Goal: Task Accomplishment & Management: Complete application form

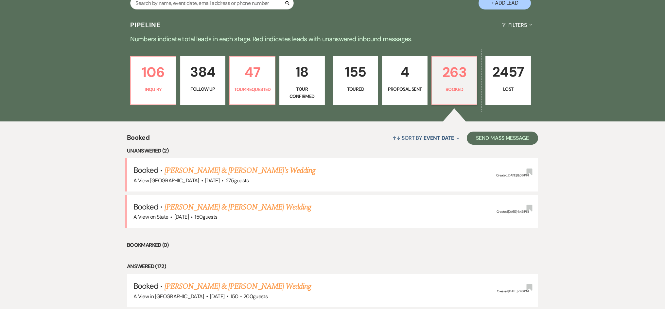
scroll to position [63, 0]
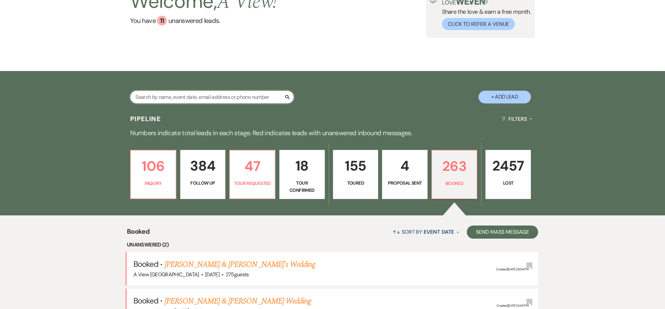
click at [187, 99] on input "text" at bounding box center [211, 97] width 163 height 13
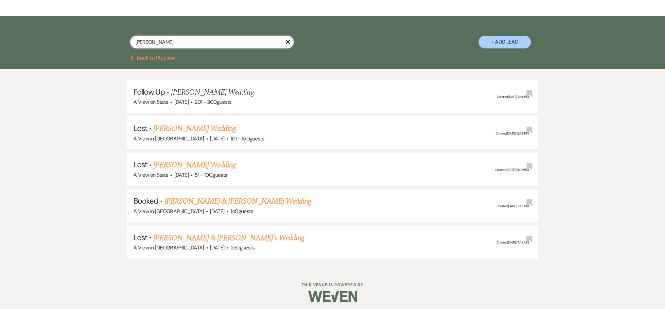
scroll to position [119, 0]
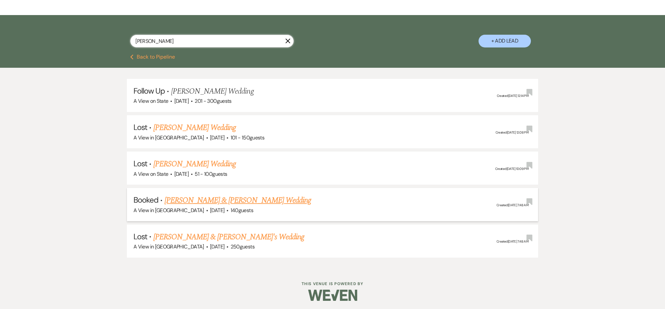
type input "[PERSON_NAME]"
click at [203, 196] on link "[PERSON_NAME] & [PERSON_NAME] Wedding" at bounding box center [237, 200] width 146 height 12
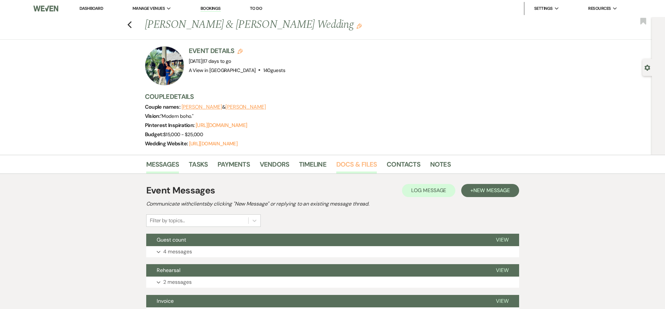
click at [355, 170] on link "Docs & Files" at bounding box center [356, 166] width 41 height 14
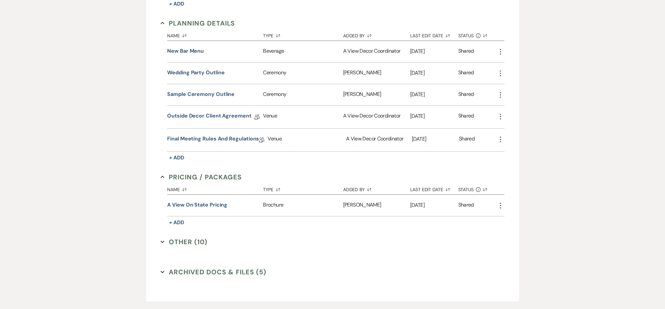
scroll to position [568, 0]
click at [220, 112] on link "Outside Decor Client Agreement" at bounding box center [209, 116] width 84 height 10
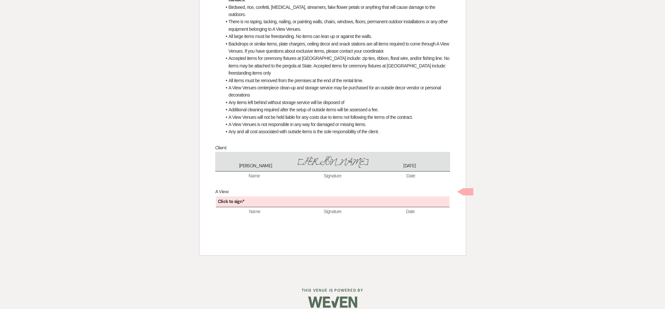
scroll to position [308, 0]
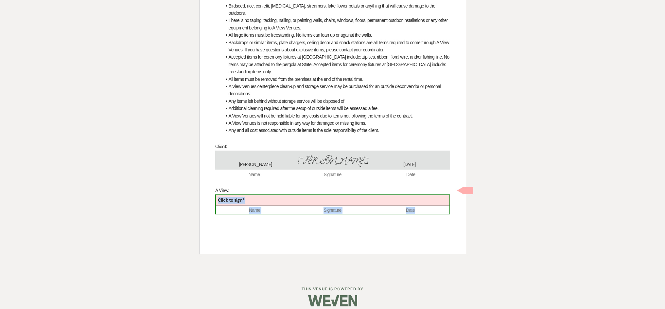
click at [317, 199] on div "Click to sign* Name Signature Date" at bounding box center [332, 204] width 235 height 20
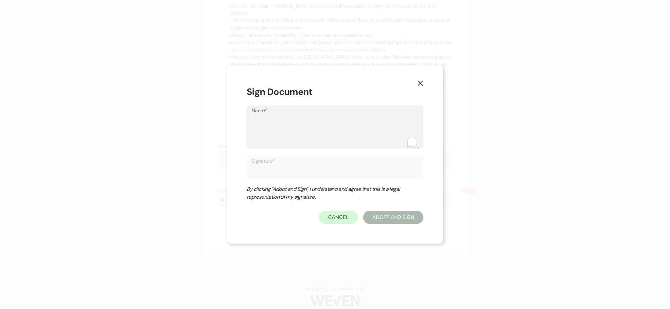
click at [307, 125] on textarea "Name*" at bounding box center [334, 131] width 167 height 33
type textarea "P"
type input "P"
type textarea "Ph"
type input "Ph"
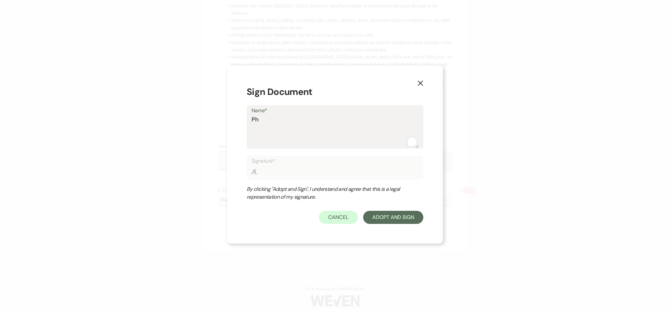
type textarea "Pha"
type input "Pha"
type textarea "Phar"
type input "Phar"
type textarea "Pharn"
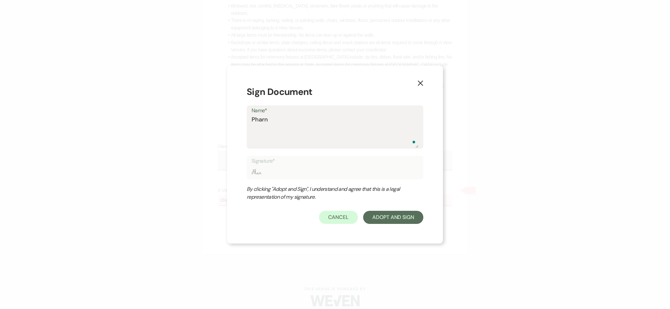
type input "Pharn"
type textarea "Pharna"
type input "Pharna"
type textarea "Pharna"
type input "Pharna"
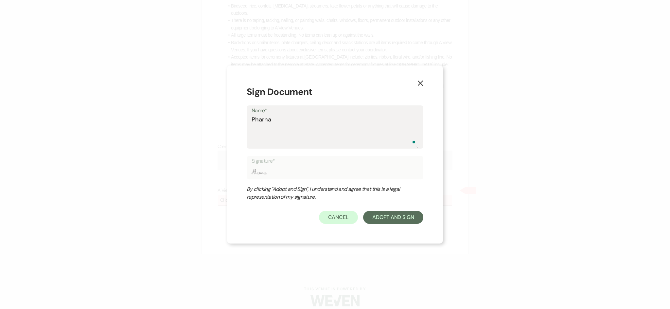
type textarea "Pharna c"
type input "Pharna c"
type textarea "Pharna ch"
type input "Pharna ch"
type textarea "Pharna chu"
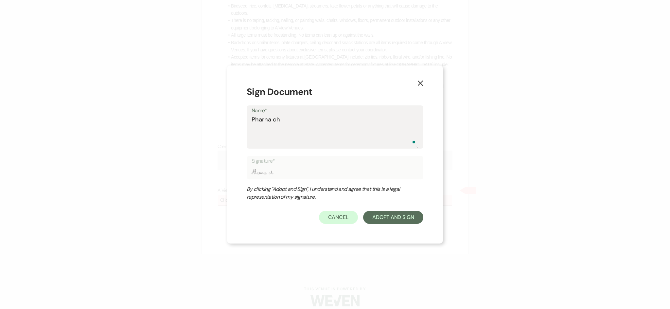
type input "Pharna chu"
type textarea "Pharna chuo"
type input "Pharna chuo"
type textarea "Pharna chuol"
type input "Pharna chuol"
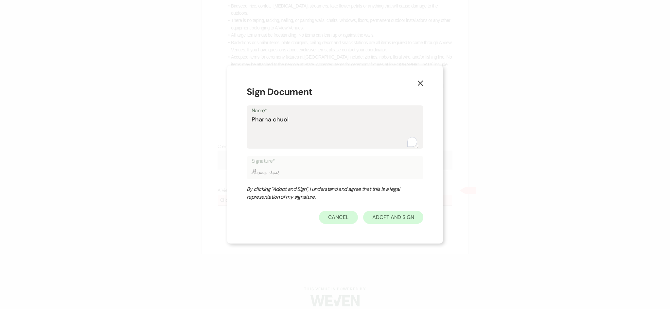
type textarea "Pharna chuol"
click at [394, 219] on button "Adopt And Sign" at bounding box center [393, 217] width 60 height 13
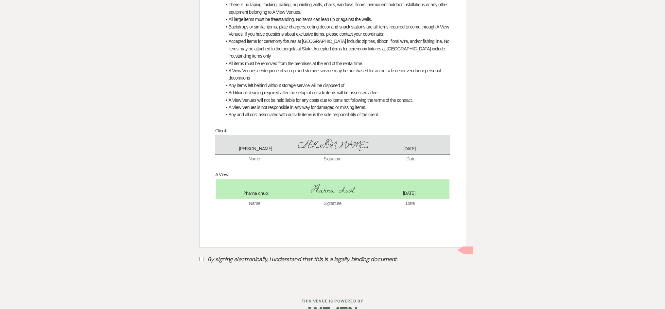
scroll to position [335, 0]
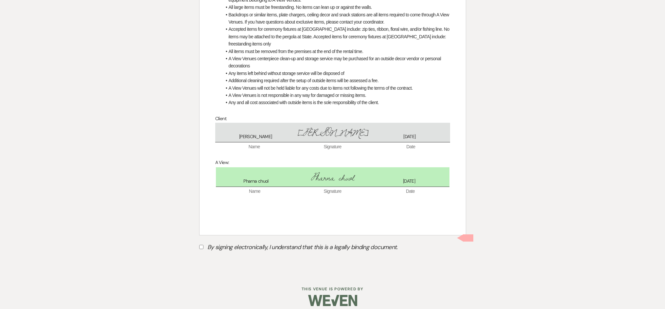
click at [269, 242] on label "By signing electronically, I understand that this is a legally binding document." at bounding box center [332, 248] width 267 height 12
click at [203, 245] on input "By signing electronically, I understand that this is a legally binding document." at bounding box center [201, 247] width 4 height 4
checkbox input "true"
click at [224, 257] on button "Submit" at bounding box center [222, 263] width 46 height 12
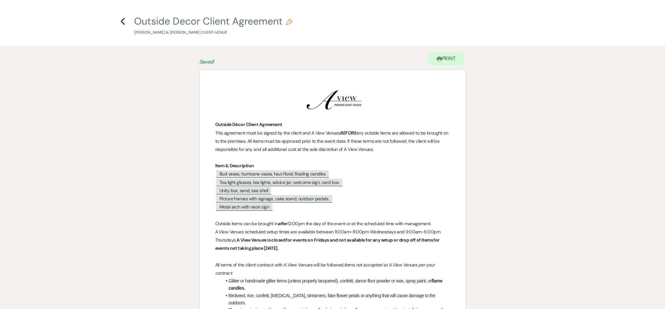
scroll to position [0, 0]
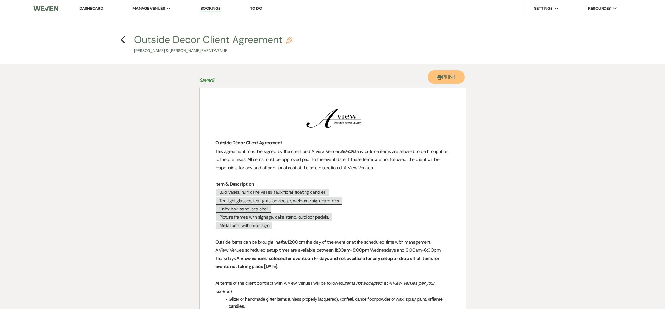
click at [443, 83] on button "Printer Print" at bounding box center [446, 76] width 38 height 13
click at [124, 38] on icon "Previous" at bounding box center [122, 40] width 5 height 8
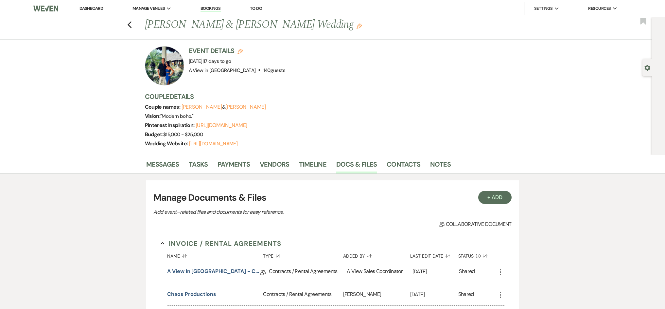
scroll to position [568, 0]
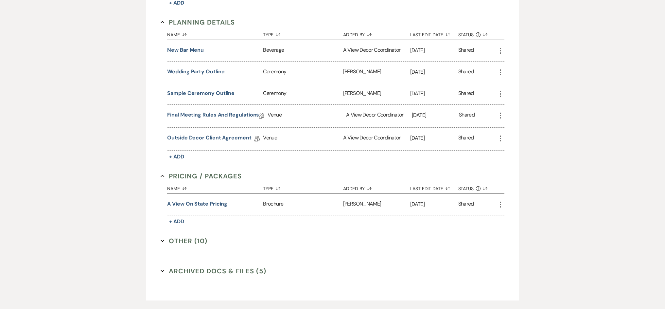
click at [182, 236] on button "Other (10) Expand" at bounding box center [184, 241] width 47 height 10
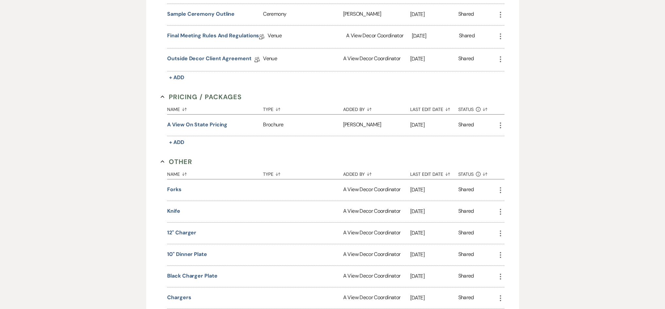
scroll to position [427, 0]
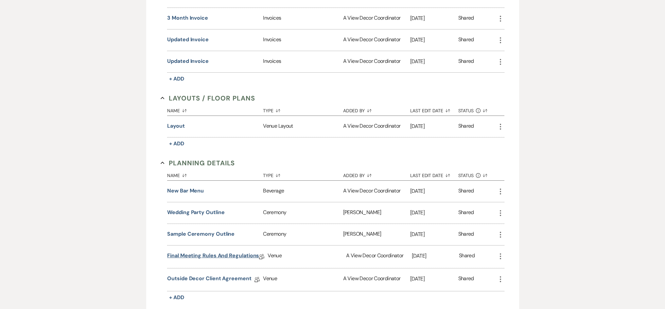
click at [207, 254] on link "Final Meeting Rules and Regulations" at bounding box center [213, 256] width 92 height 10
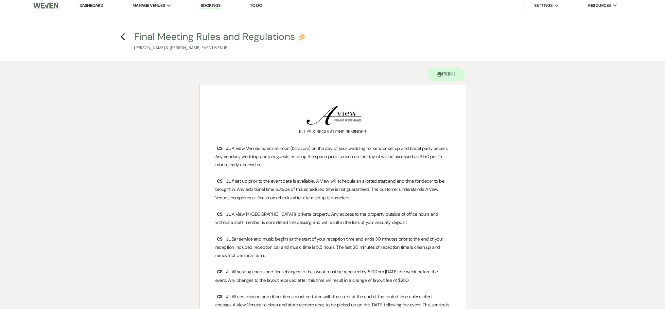
scroll to position [11, 0]
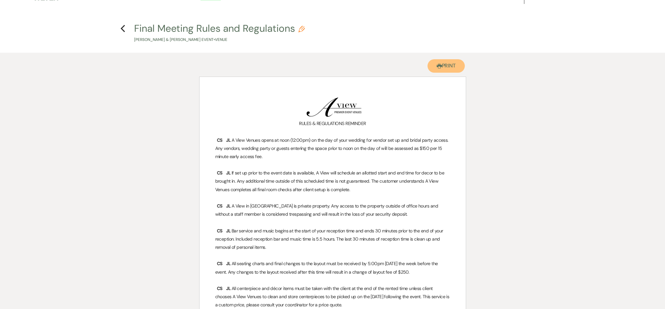
click at [449, 67] on button "Printer Print" at bounding box center [446, 65] width 38 height 13
click at [123, 30] on use "button" at bounding box center [123, 28] width 4 height 7
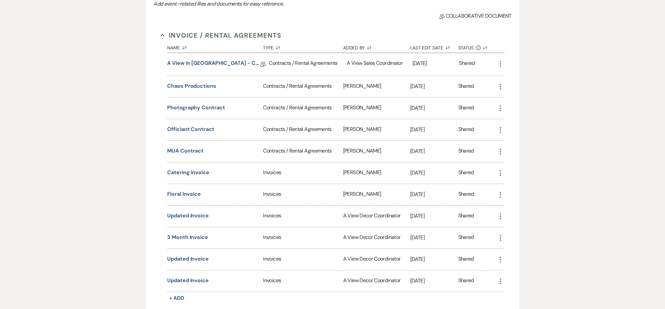
scroll to position [206, 0]
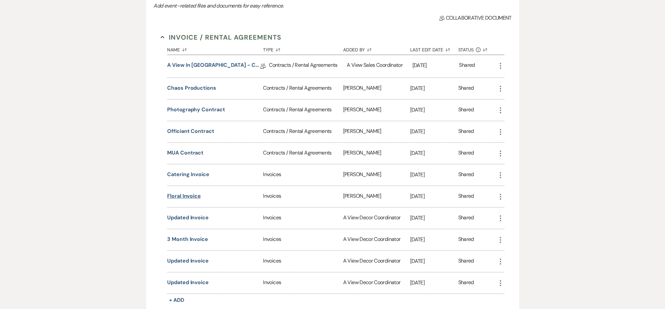
click at [195, 193] on button "Floral Invoice" at bounding box center [184, 196] width 34 height 8
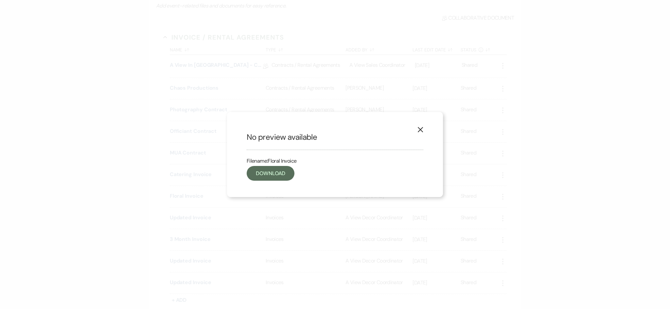
click at [328, 78] on div "X No preview available Filename: Floral Invoice Download" at bounding box center [335, 154] width 670 height 309
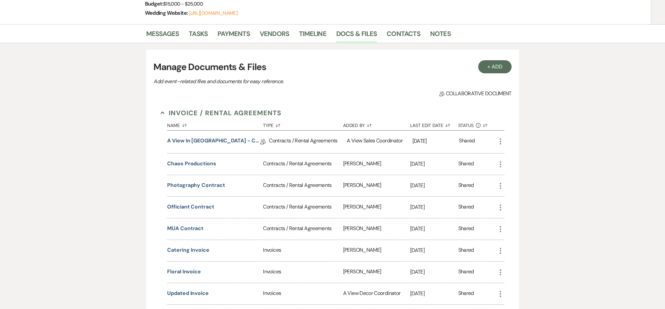
scroll to position [124, 0]
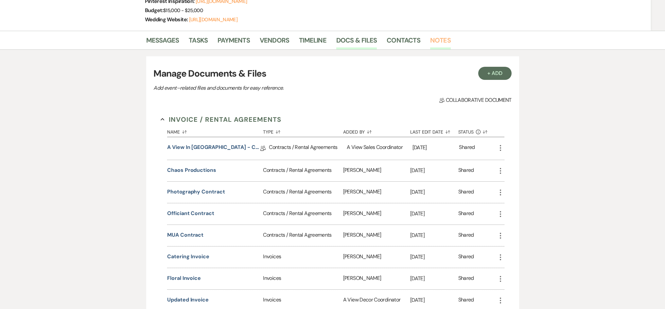
click at [446, 41] on link "Notes" at bounding box center [440, 42] width 21 height 14
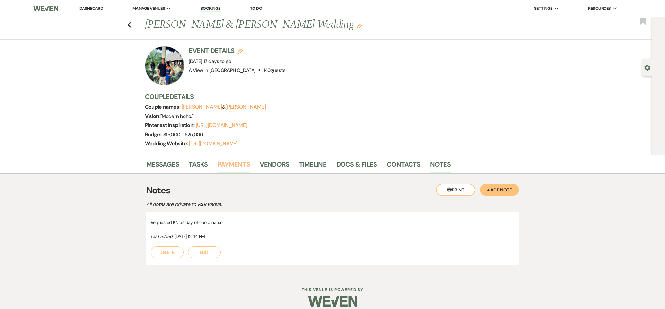
click at [229, 168] on link "Payments" at bounding box center [233, 166] width 32 height 14
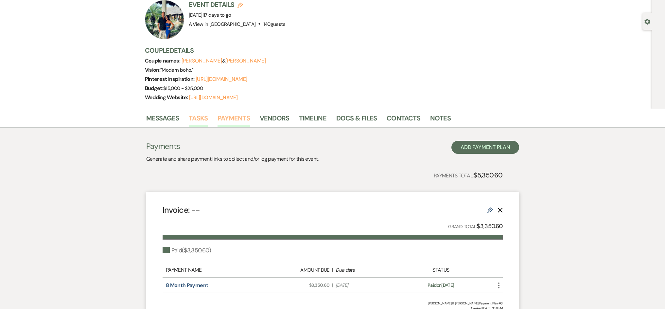
scroll to position [60, 0]
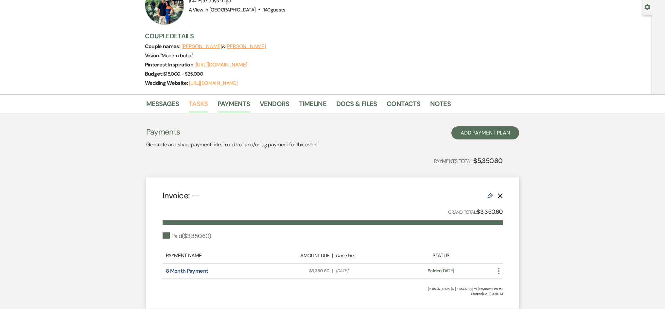
click at [201, 109] on link "Tasks" at bounding box center [198, 105] width 19 height 14
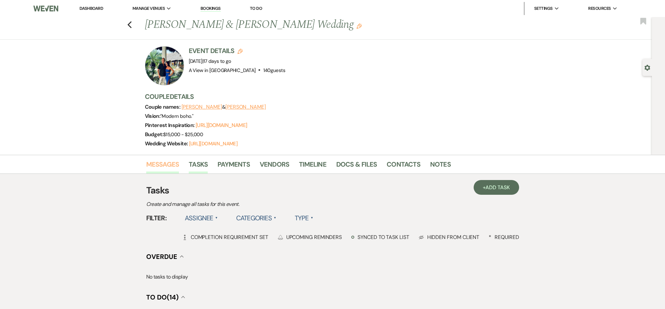
click at [167, 168] on link "Messages" at bounding box center [162, 166] width 33 height 14
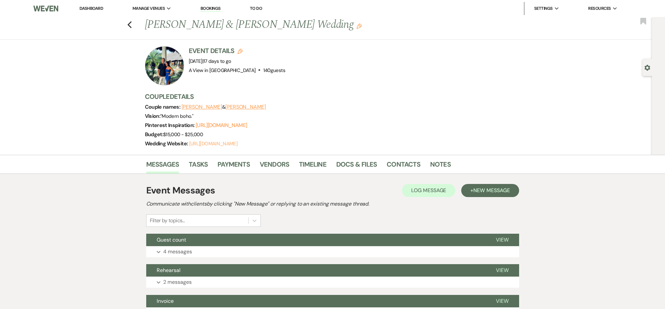
click at [231, 144] on link "[URL][DOMAIN_NAME]" at bounding box center [213, 143] width 48 height 7
click at [235, 237] on button "Guest count" at bounding box center [315, 239] width 339 height 12
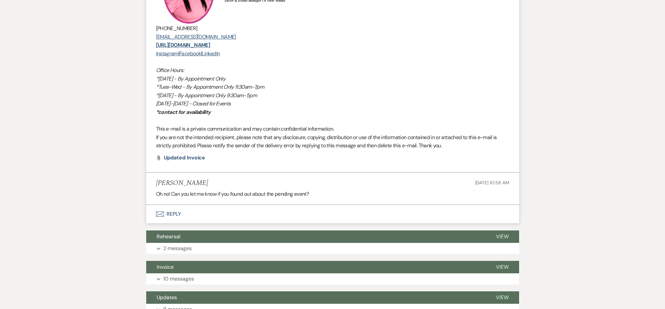
scroll to position [588, 0]
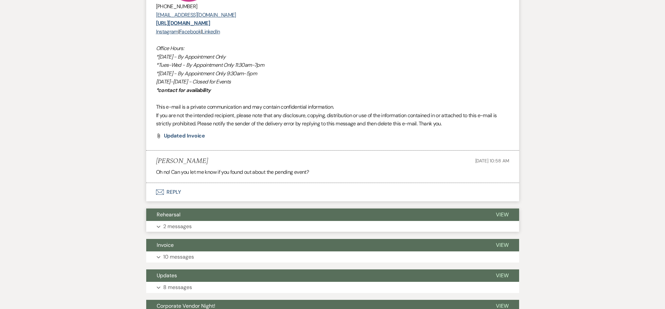
click at [219, 222] on button "Expand 2 messages" at bounding box center [332, 226] width 373 height 11
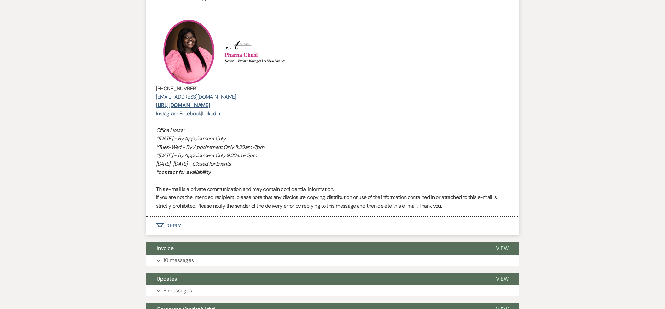
scroll to position [892, 0]
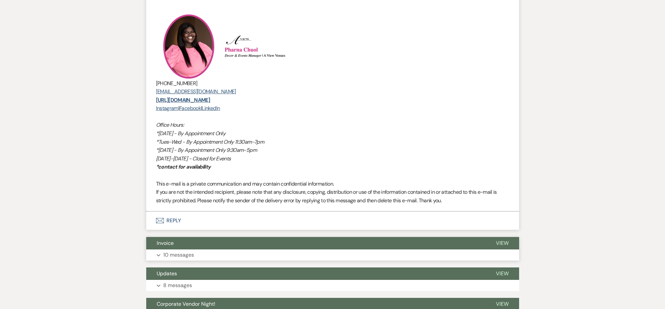
click at [213, 251] on button "Expand 10 messages" at bounding box center [332, 254] width 373 height 11
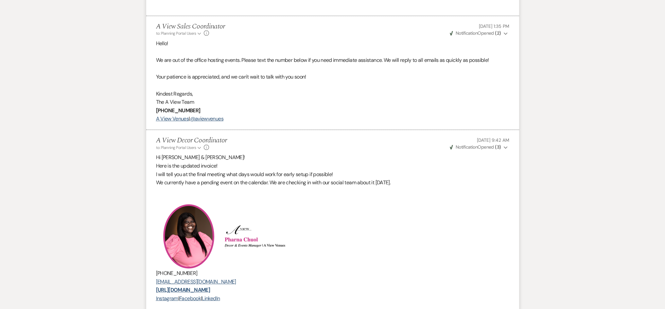
scroll to position [0, 0]
